Goal: Task Accomplishment & Management: Manage account settings

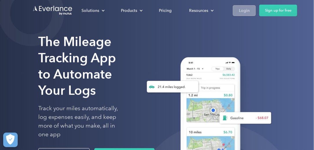
click at [246, 10] on div "Login" at bounding box center [244, 10] width 11 height 7
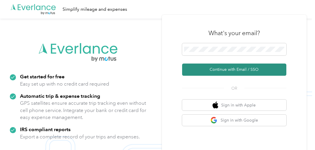
click at [215, 71] on button "Continue with Email / SSO" at bounding box center [234, 69] width 104 height 12
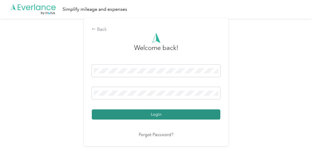
click at [146, 112] on button "Login" at bounding box center [156, 114] width 129 height 10
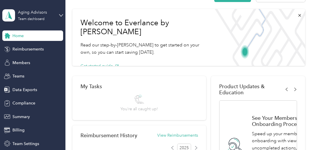
scroll to position [87, 0]
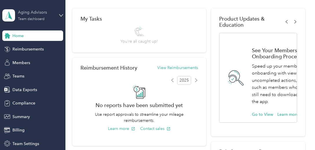
click at [29, 15] on div "Aging Advisors" at bounding box center [36, 12] width 36 height 6
click at [36, 59] on div "Personal dashboard" at bounding box center [23, 61] width 36 height 6
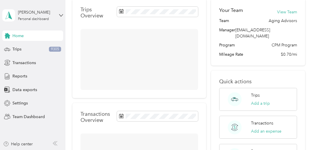
scroll to position [87, 0]
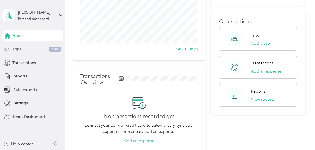
click at [18, 50] on span "Trips" at bounding box center [16, 49] width 9 height 6
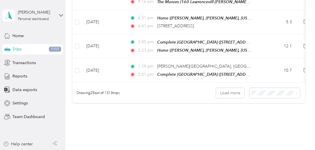
scroll to position [644, 0]
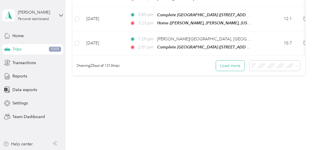
click at [227, 62] on button "Load more" at bounding box center [230, 66] width 28 height 10
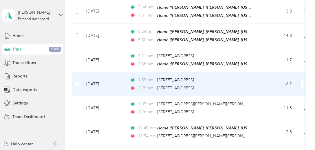
scroll to position [442, 0]
